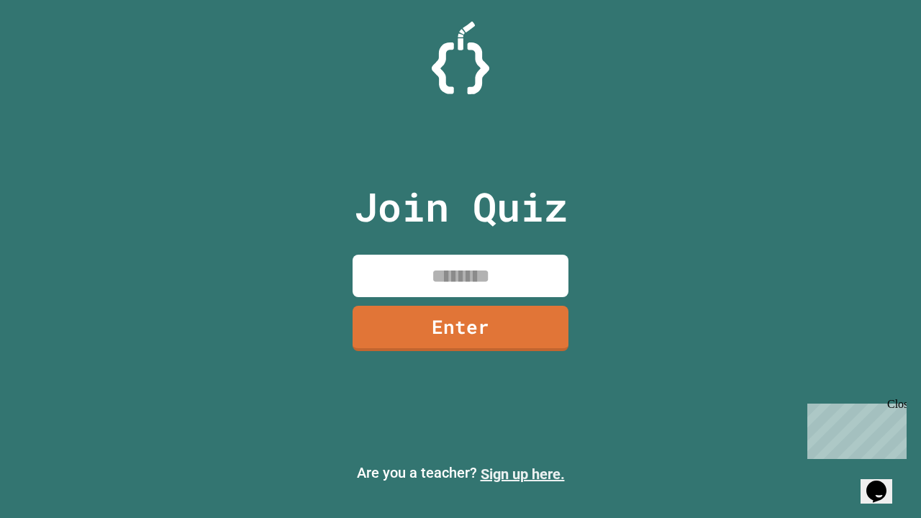
click at [522, 474] on link "Sign up here." at bounding box center [523, 474] width 84 height 17
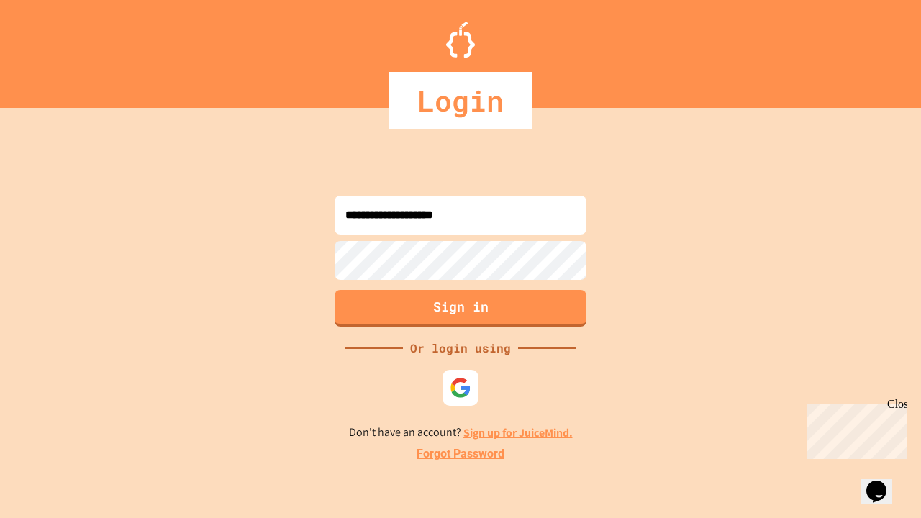
type input "**********"
